Goal: Task Accomplishment & Management: Manage account settings

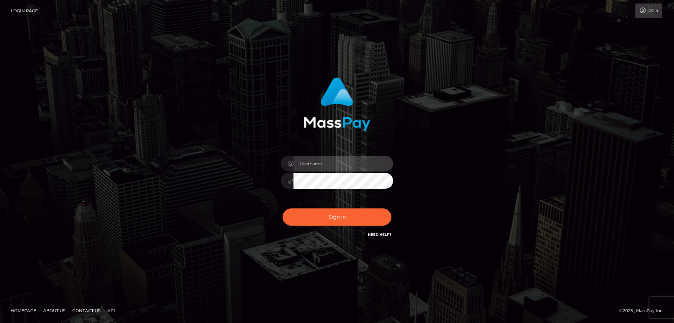
click at [325, 169] on input "text" at bounding box center [344, 164] width 100 height 16
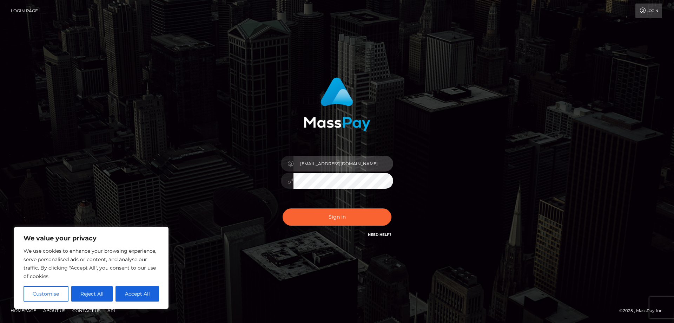
type input "[EMAIL_ADDRESS][DOMAIN_NAME]"
click at [100, 292] on button "Reject All" at bounding box center [92, 293] width 42 height 15
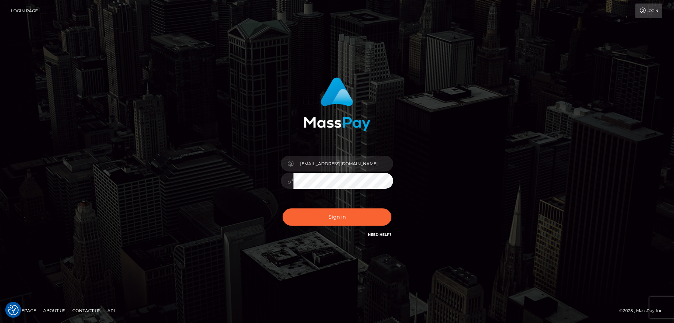
click at [283, 208] on button "Sign in" at bounding box center [337, 216] width 109 height 17
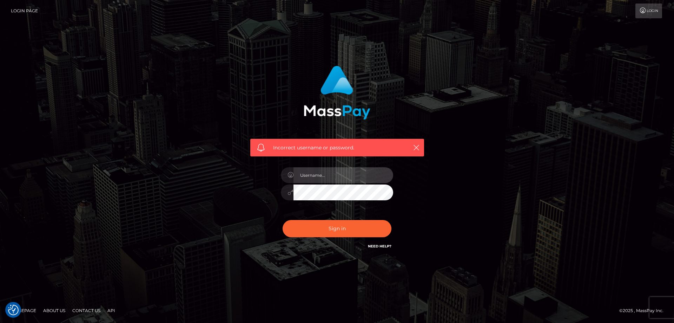
click at [331, 177] on input "text" at bounding box center [344, 175] width 100 height 16
type input "[EMAIL_ADDRESS][DOMAIN_NAME]"
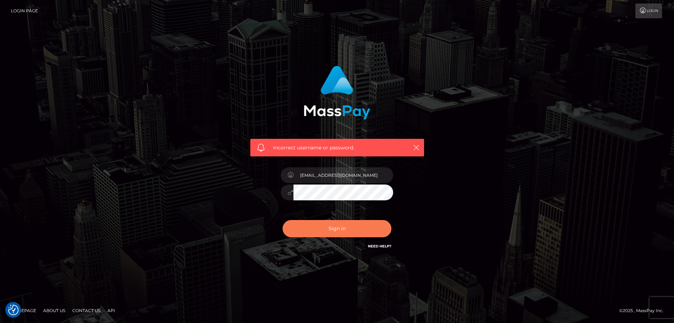
click at [335, 226] on button "Sign in" at bounding box center [337, 228] width 109 height 17
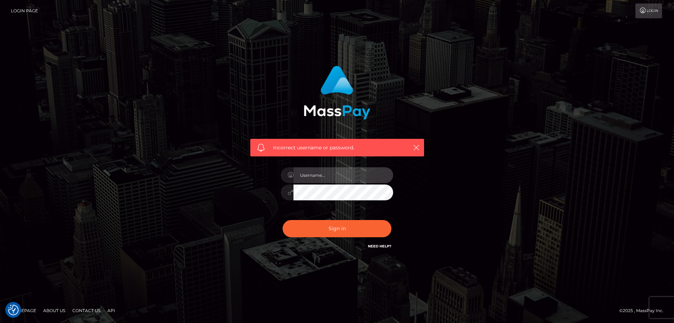
click at [322, 181] on input "text" at bounding box center [344, 175] width 100 height 16
click at [415, 149] on icon "button" at bounding box center [416, 147] width 7 height 7
click at [416, 146] on icon "button" at bounding box center [416, 147] width 7 height 7
click at [320, 170] on input "text" at bounding box center [344, 175] width 100 height 16
type input "[EMAIL_ADDRESS][DOMAIN_NAME]"
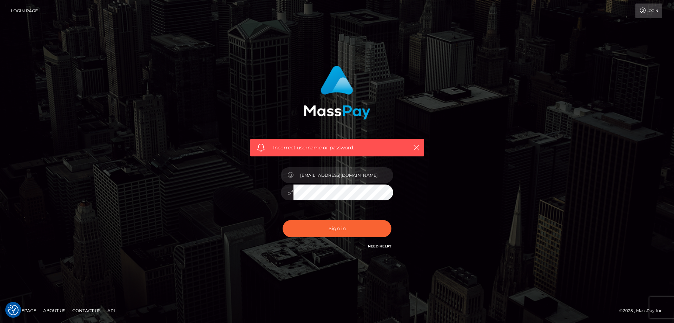
click at [283, 220] on button "Sign in" at bounding box center [337, 228] width 109 height 17
